Goal: Information Seeking & Learning: Learn about a topic

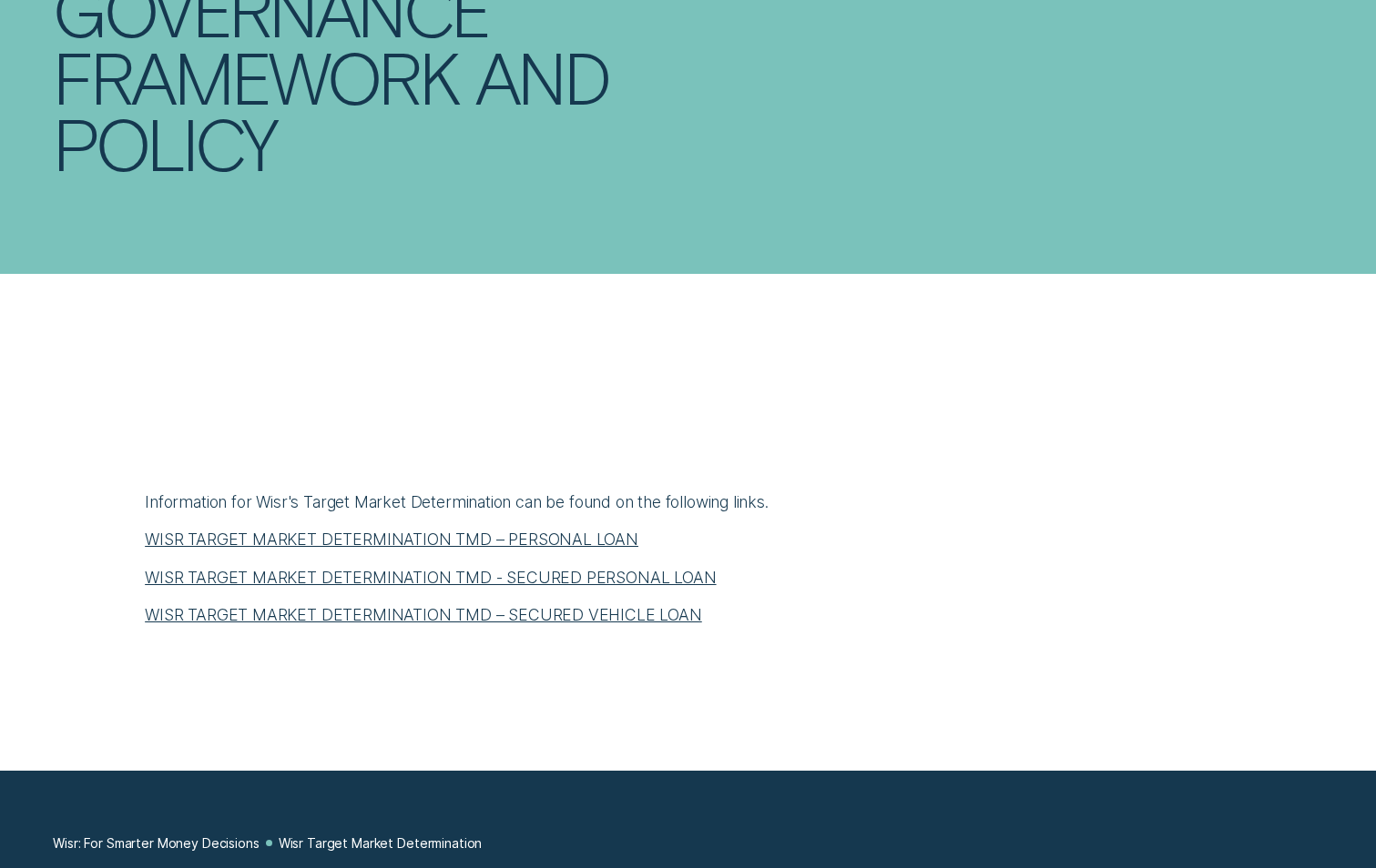
scroll to position [273, 0]
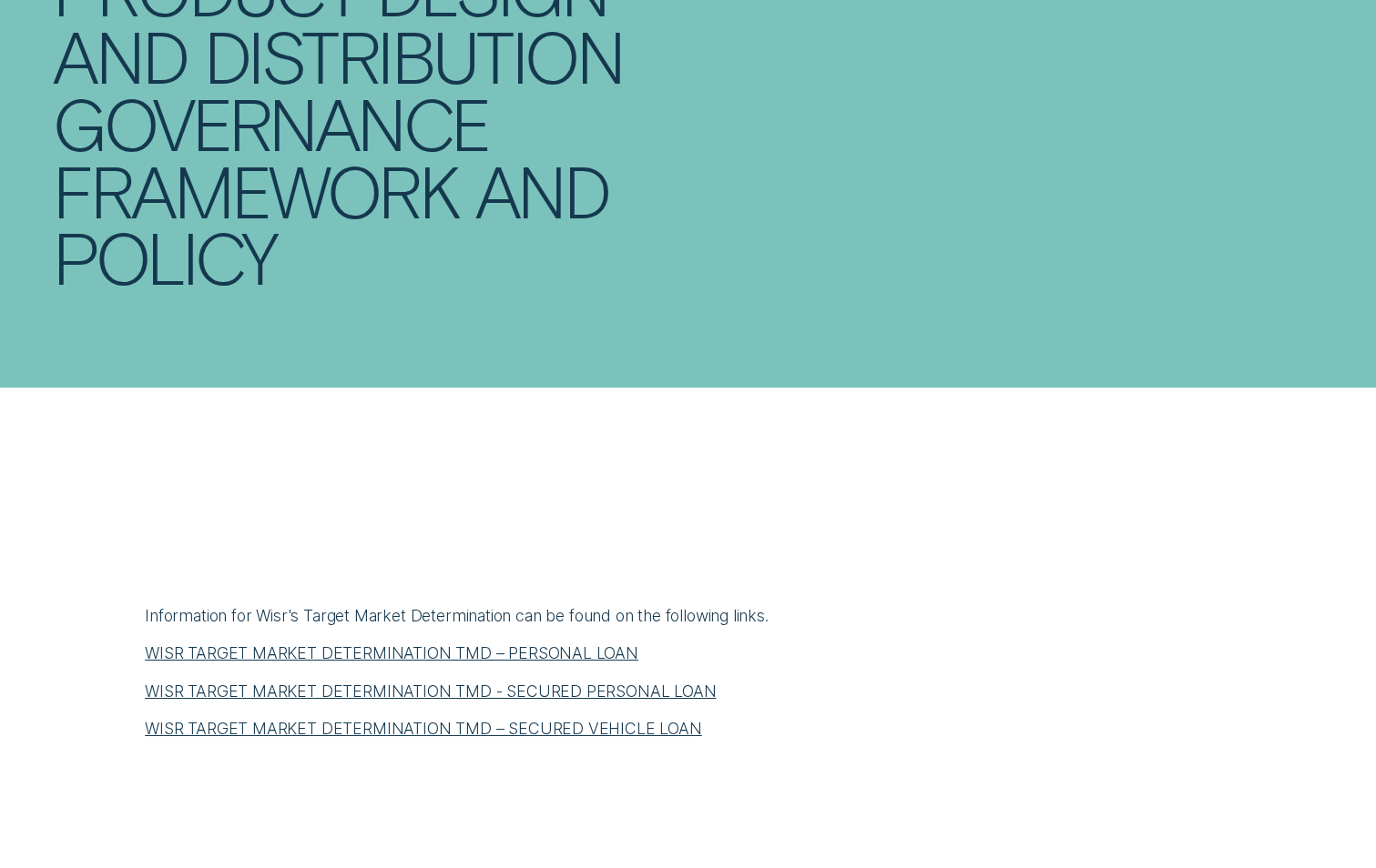
click at [584, 697] on link "WISR TARGET MARKET DETERMINATION TMD - SECURED PERSONAL LOAN" at bounding box center [430, 692] width 571 height 19
click at [497, 727] on link "WISR TARGET MARKET DETERMINATION TMD – SECURED VEHICLE LOAN" at bounding box center [423, 728] width 558 height 19
click at [440, 662] on link "WISR TARGET MARKET DETERMINATION TMD – PERSONAL LOAN" at bounding box center [391, 653] width 494 height 19
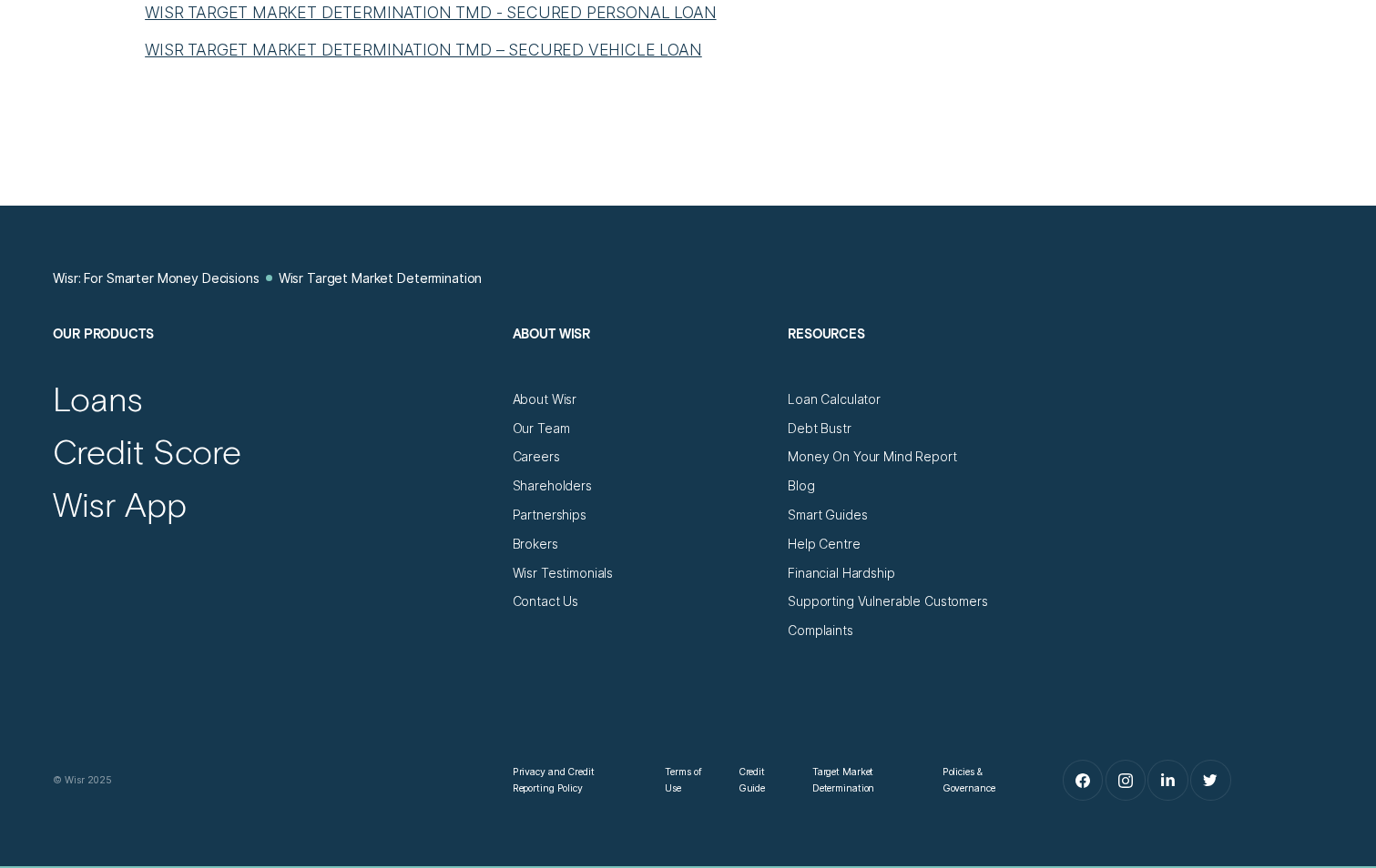
scroll to position [1001, 0]
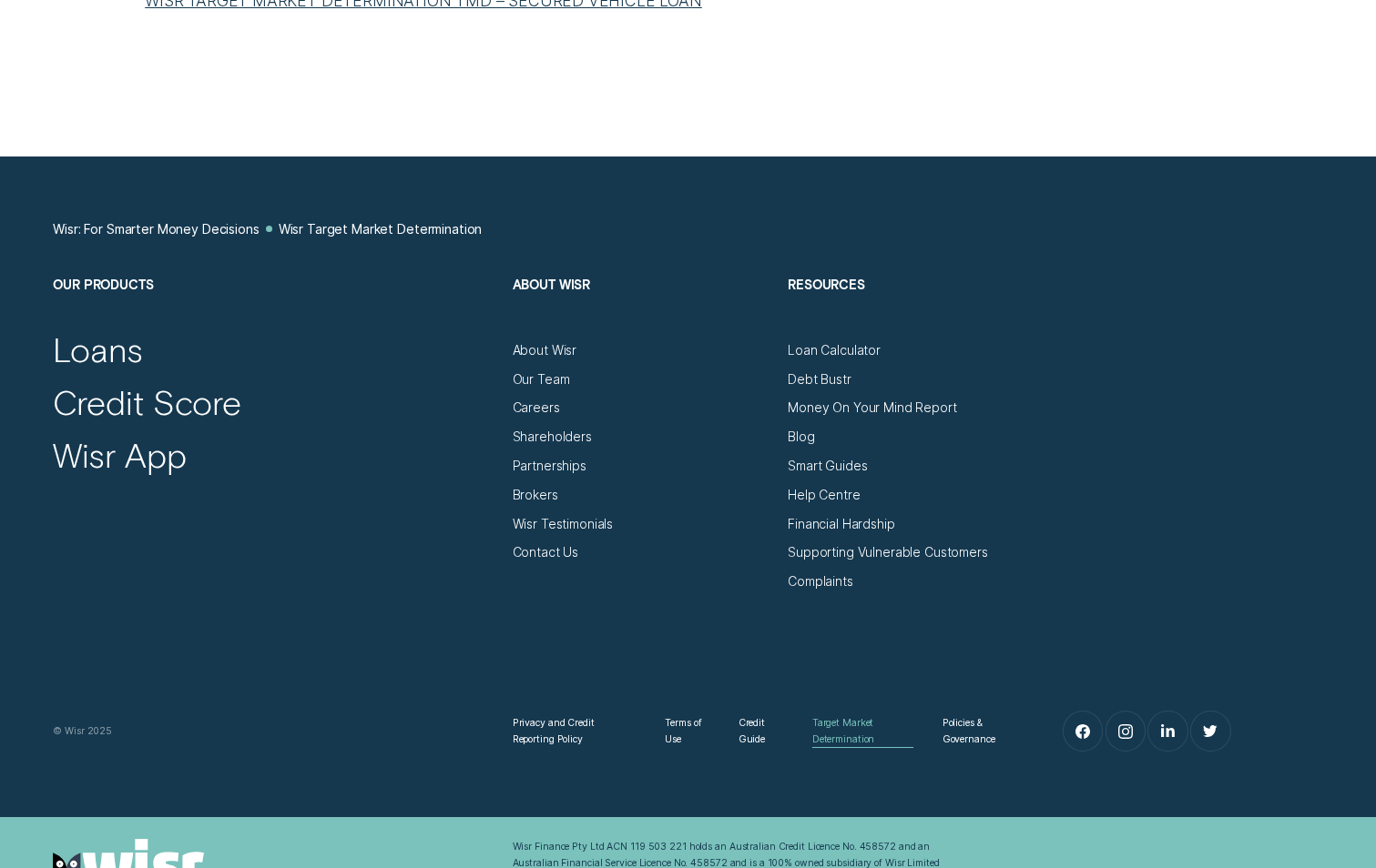
click at [849, 728] on div "Target Market Determination" at bounding box center [863, 731] width 101 height 32
click at [961, 728] on div "Policies & Governance" at bounding box center [980, 731] width 76 height 32
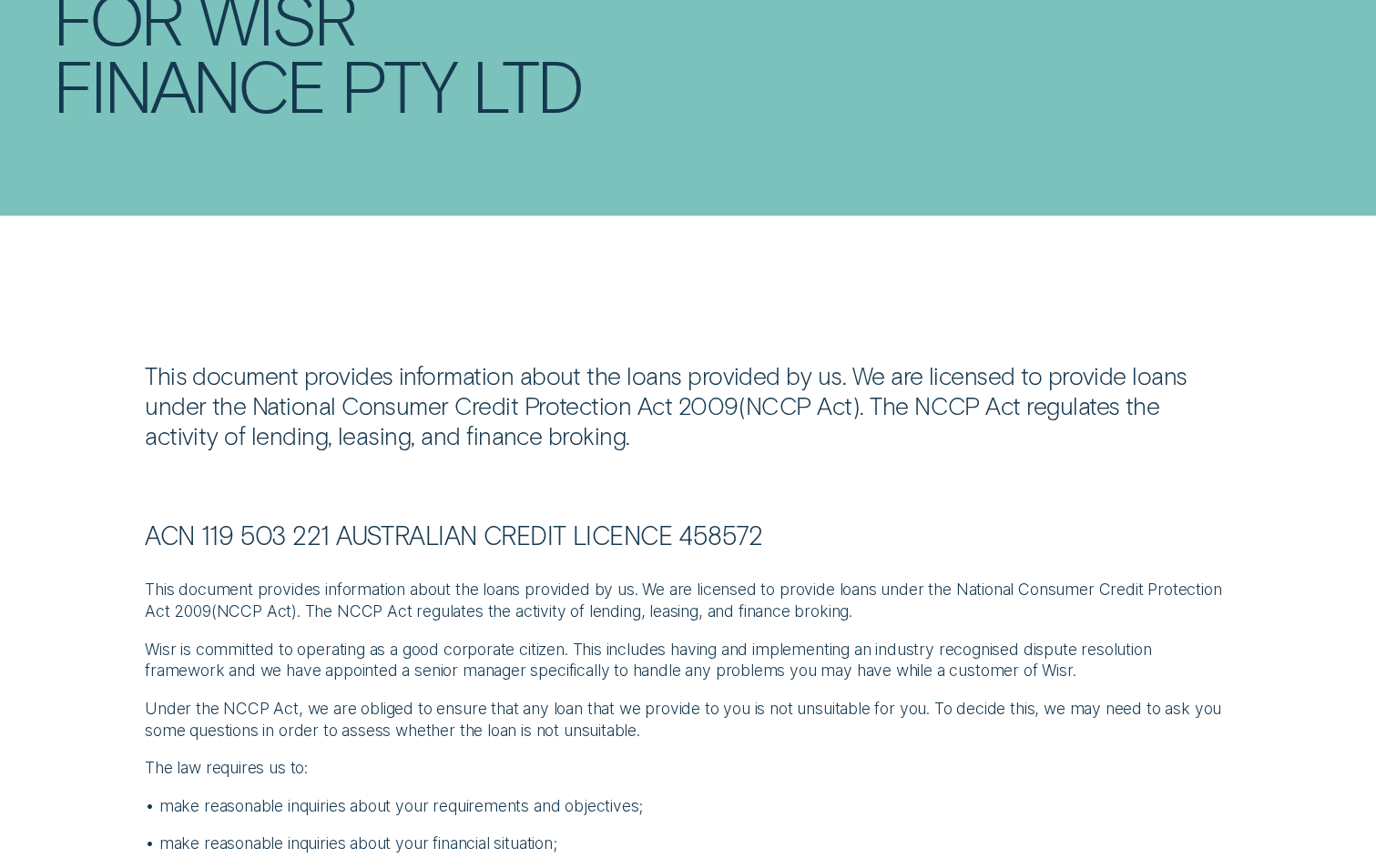
scroll to position [273, 0]
